Goal: Task Accomplishment & Management: Manage account settings

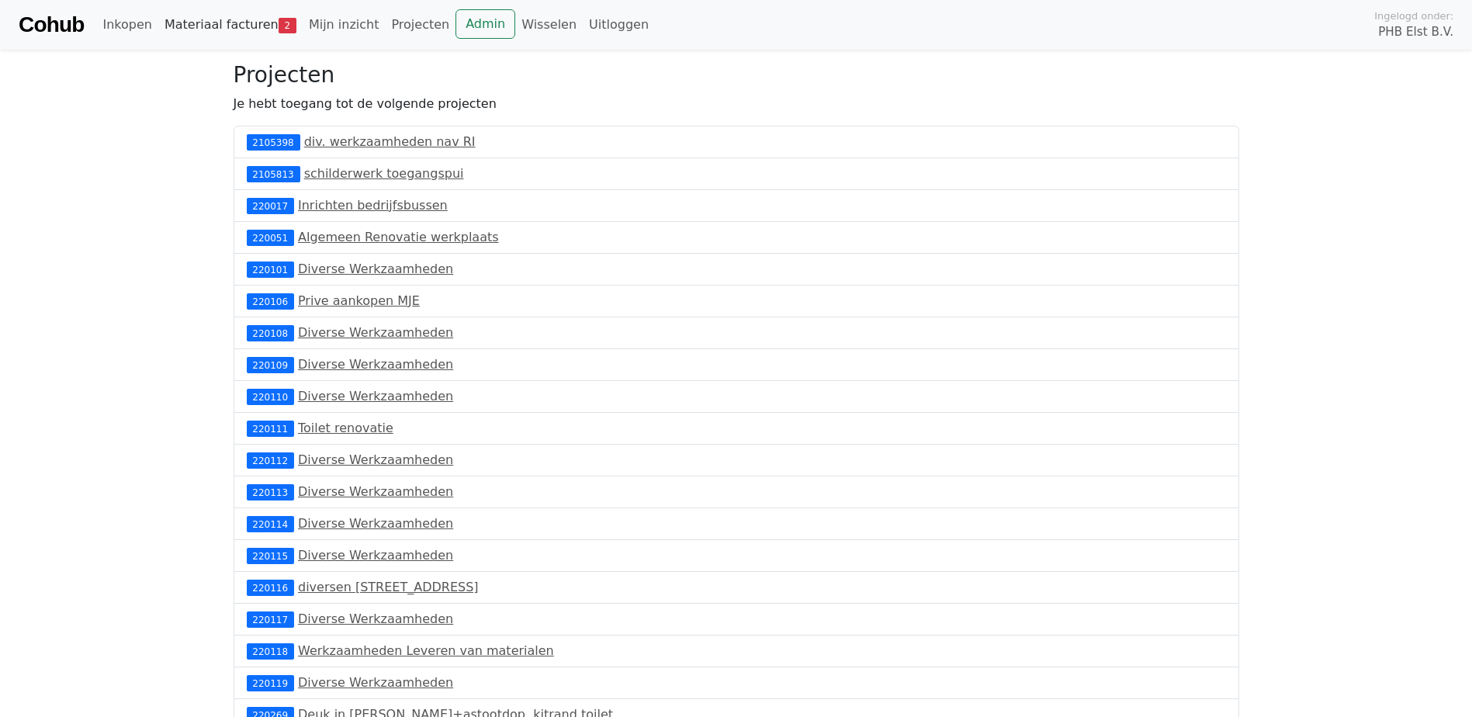
click at [238, 22] on link "Materiaal facturen 2" at bounding box center [230, 24] width 144 height 31
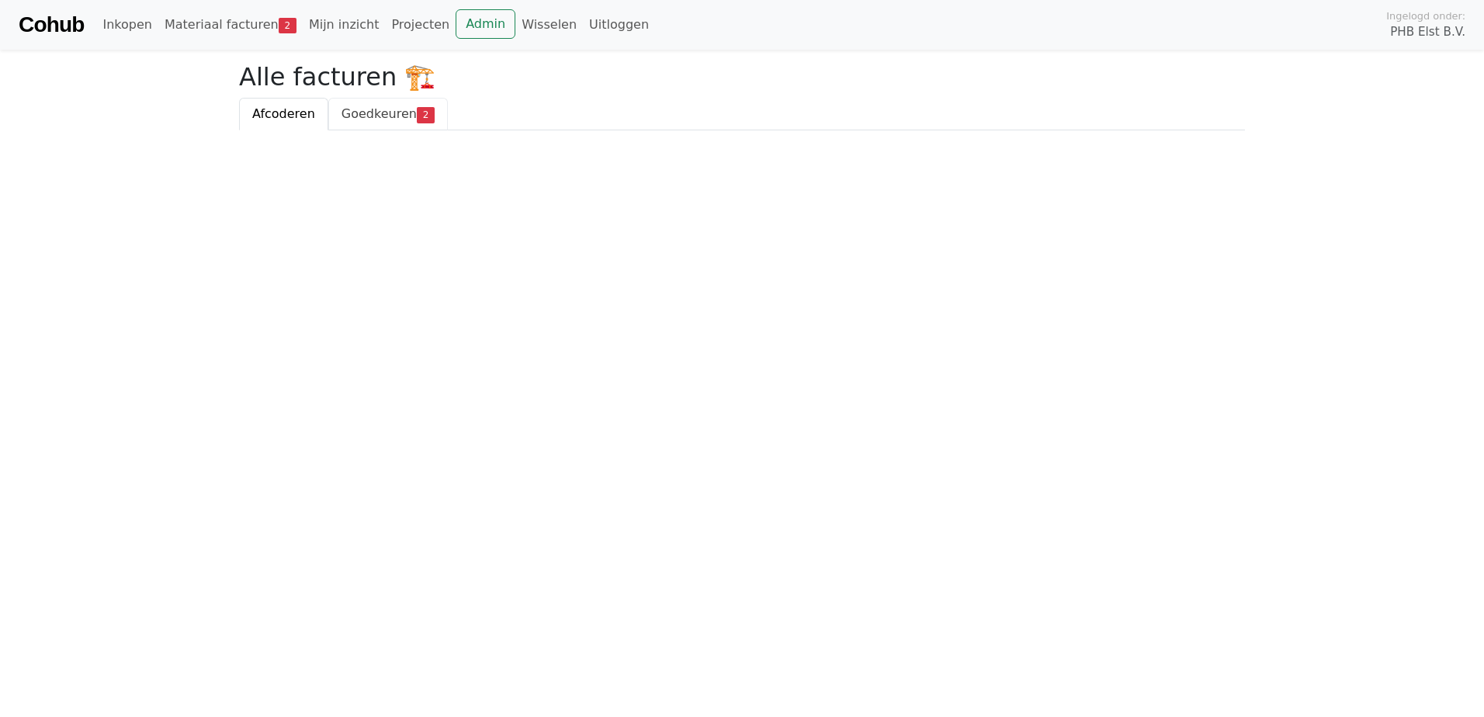
click at [359, 113] on span "Goedkeuren" at bounding box center [378, 113] width 75 height 15
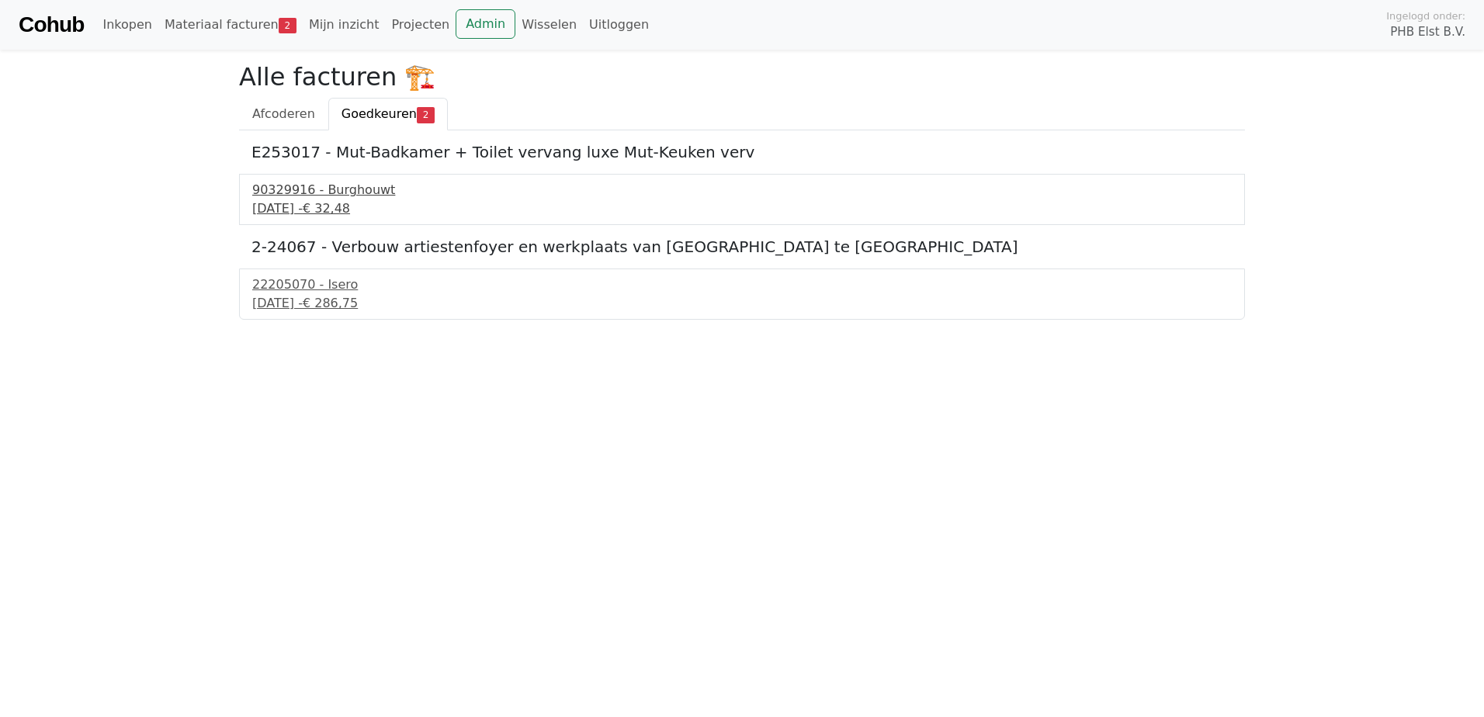
click at [289, 187] on div "90329916 - Burghouwt" at bounding box center [741, 190] width 979 height 19
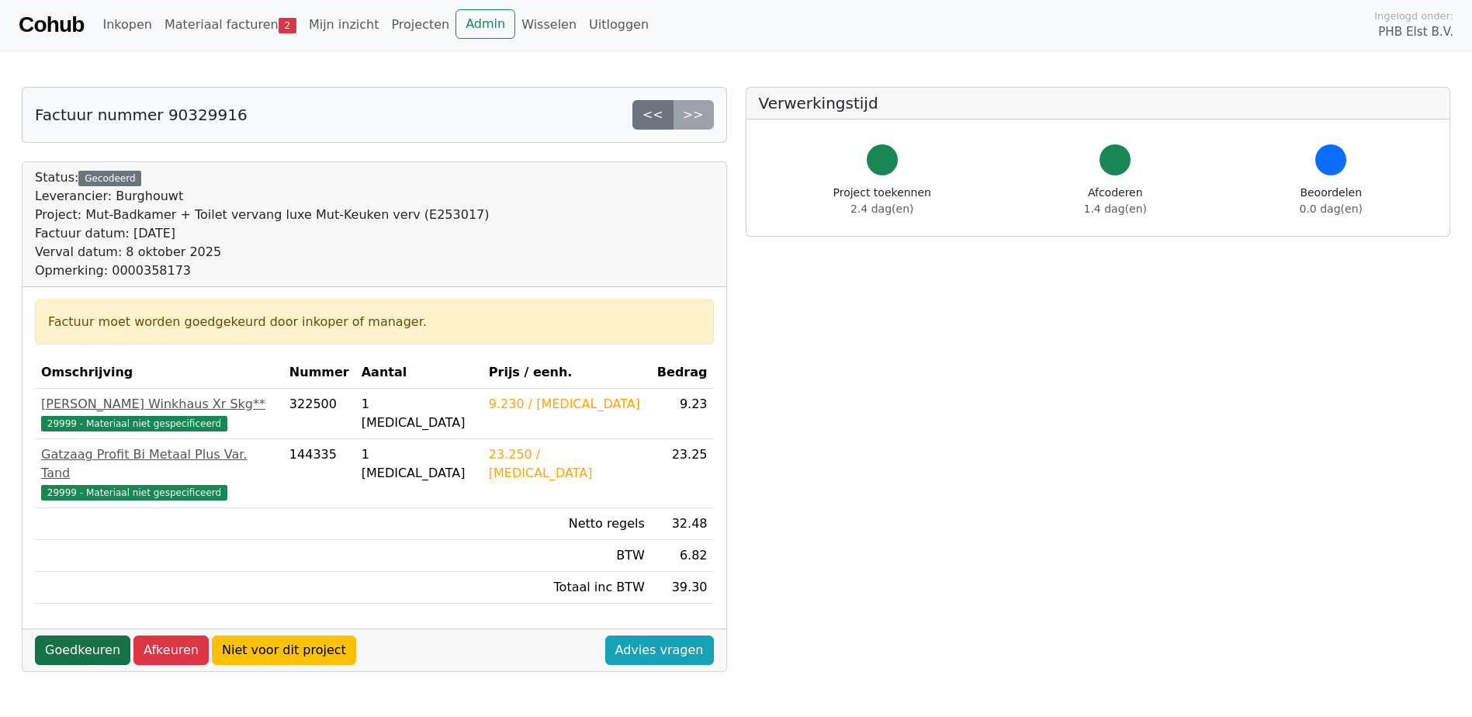
click at [64, 636] on link "Goedkeuren" at bounding box center [82, 650] width 95 height 29
